Goal: Task Accomplishment & Management: Use online tool/utility

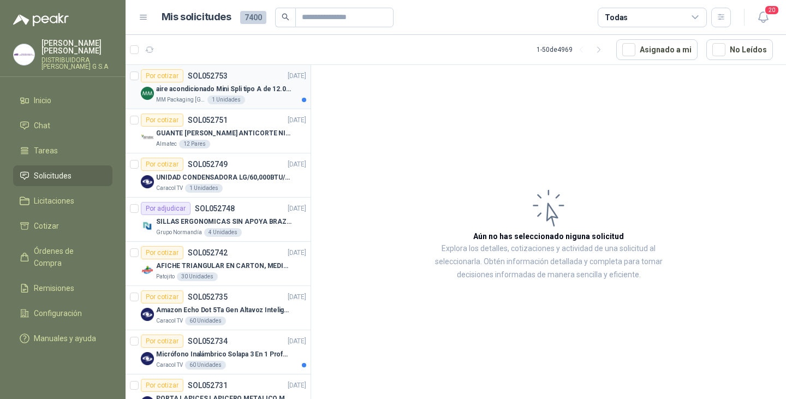
click at [239, 86] on p "aire acondicionado Mini Spli tipo A de 12.000 BTU." at bounding box center [224, 89] width 136 height 10
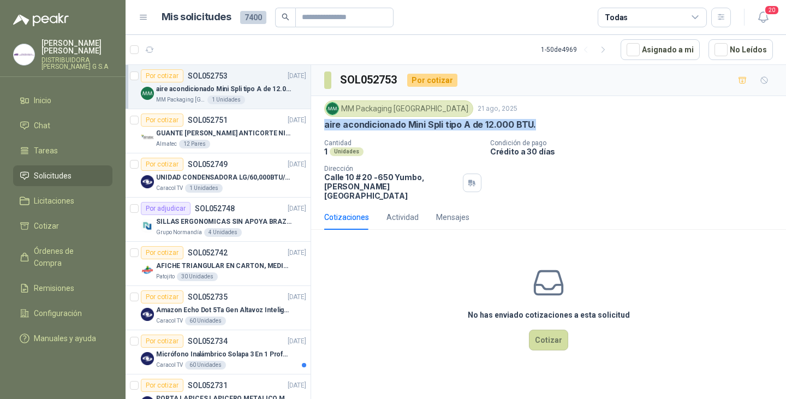
drag, startPoint x: 534, startPoint y: 123, endPoint x: 324, endPoint y: 132, distance: 210.3
click at [324, 132] on div "MM Packaging [GEOGRAPHIC_DATA] [DATE] aire acondicionado Mini Spli tipo A de 12…" at bounding box center [548, 150] width 475 height 109
copy p "aire acondicionado Mini Spli tipo A de 12.000 BTU."
click at [546, 330] on button "Cotizar" at bounding box center [548, 340] width 39 height 21
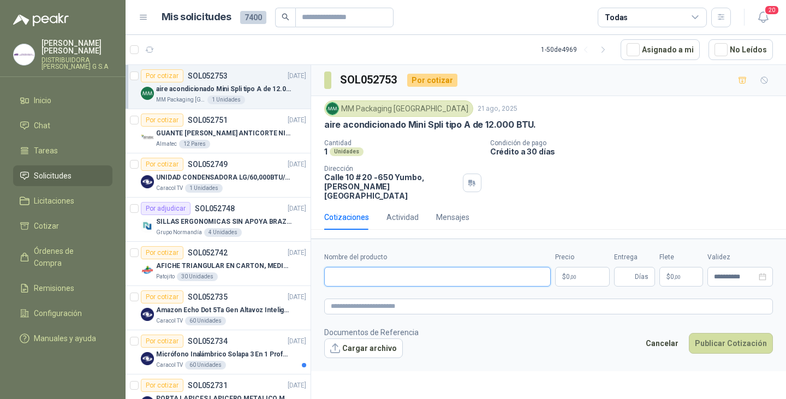
click at [372, 267] on input "Nombre del producto" at bounding box center [437, 277] width 226 height 20
type input "*"
type input "**********"
click at [584, 264] on body "[PERSON_NAME] DISTRIBUIDORA [PERSON_NAME] G S.A Inicio Chat Tareas Solicitudes …" at bounding box center [393, 199] width 786 height 399
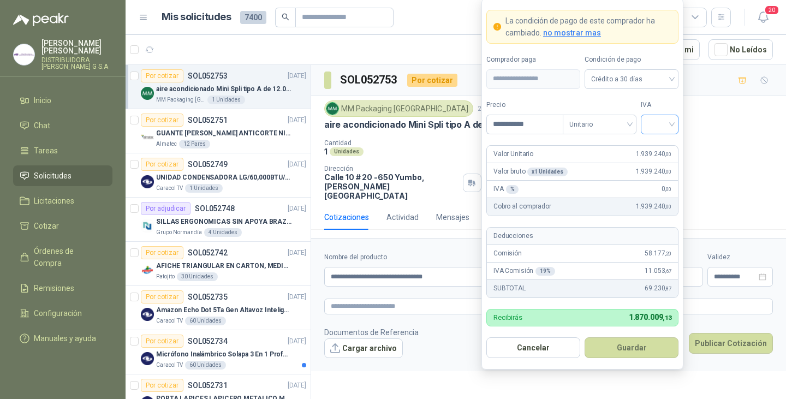
click at [674, 123] on div at bounding box center [660, 125] width 38 height 20
type input "**********"
click at [658, 145] on div "19%" at bounding box center [659, 147] width 20 height 12
click at [635, 343] on button "Guardar" at bounding box center [631, 347] width 94 height 21
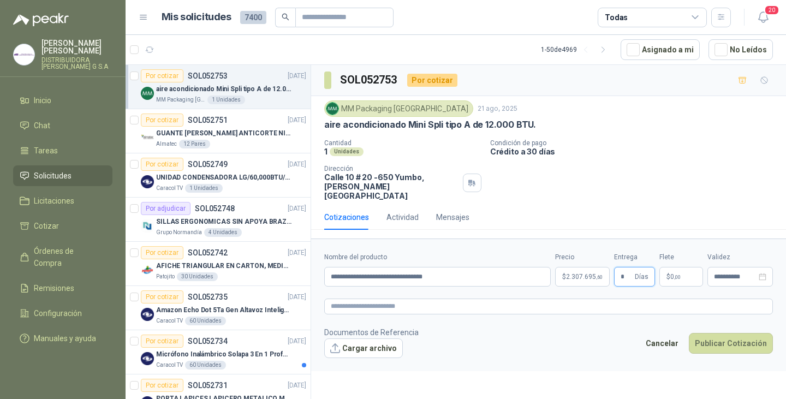
type input "*"
